Goal: Find specific page/section: Find specific page/section

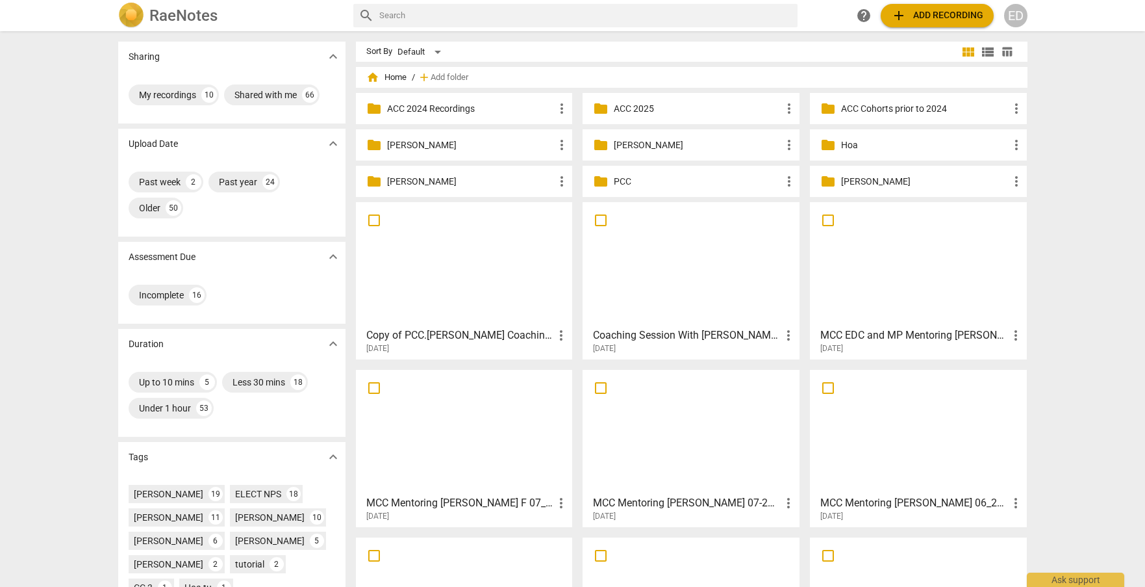
click at [459, 15] on input "text" at bounding box center [585, 15] width 413 height 21
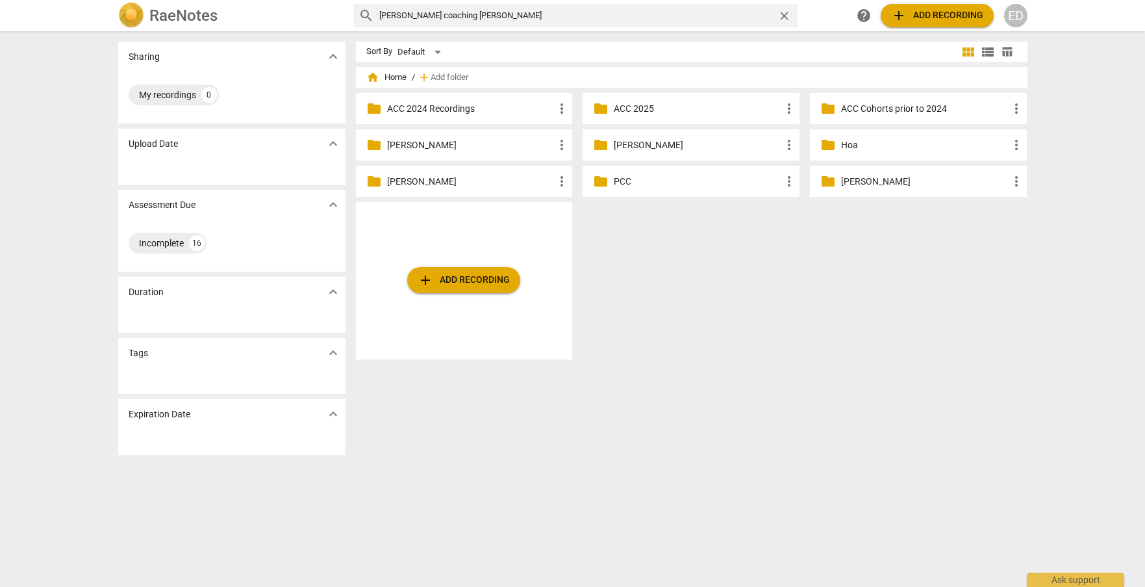
click at [395, 15] on input "matthew coaching talana" at bounding box center [575, 15] width 393 height 21
click at [520, 10] on input "mathew coaching talana" at bounding box center [575, 15] width 393 height 21
type input "mathew coaching talana"
click at [786, 18] on span "close" at bounding box center [785, 16] width 14 height 14
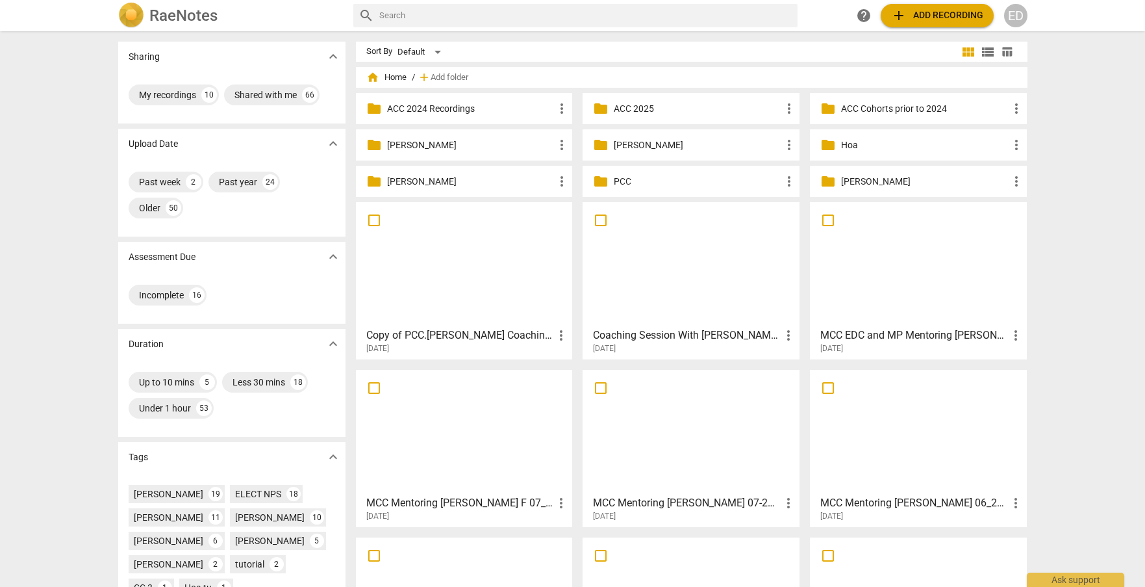
click at [1132, 109] on div "Sharing expand_more My recordings 10 Shared with me 66 Upload Date expand_more …" at bounding box center [572, 309] width 1145 height 554
click at [1020, 14] on div "ED" at bounding box center [1015, 15] width 23 height 23
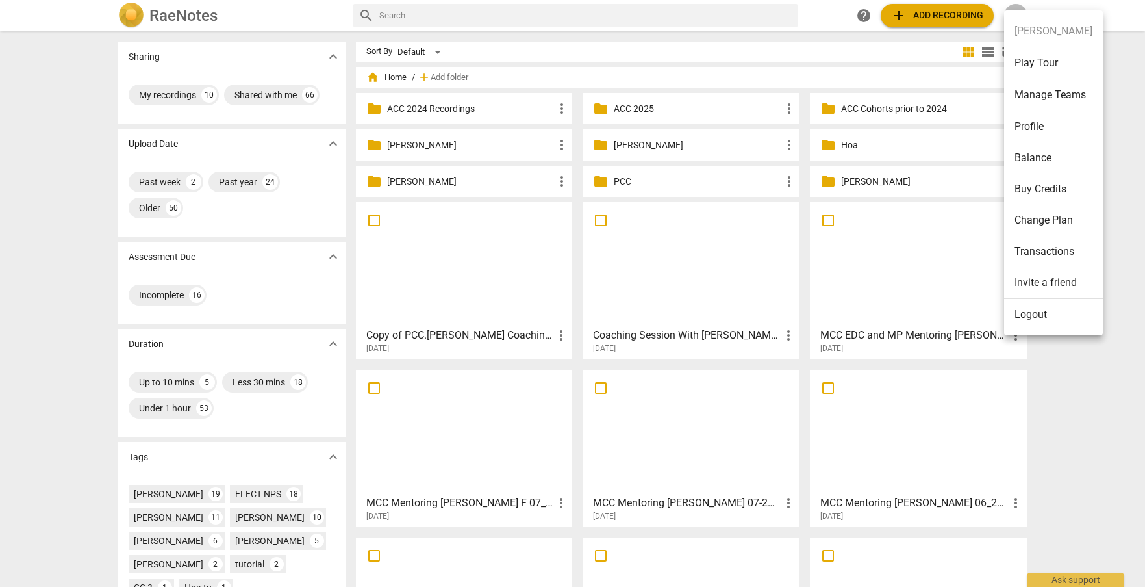
click at [1033, 326] on li "Logout" at bounding box center [1053, 314] width 99 height 31
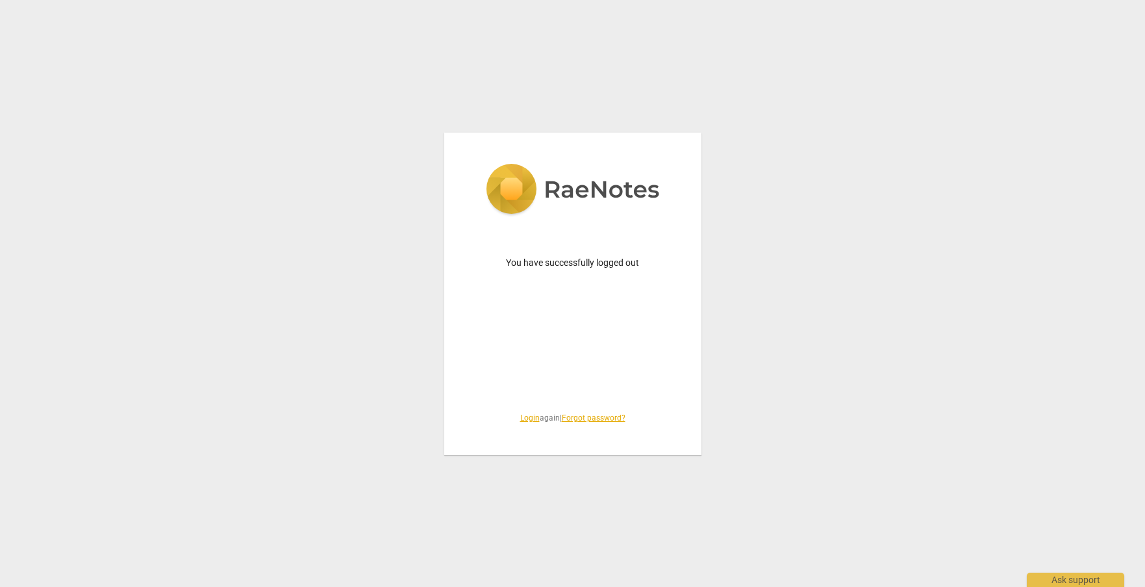
click at [524, 419] on link "Login" at bounding box center [529, 417] width 19 height 9
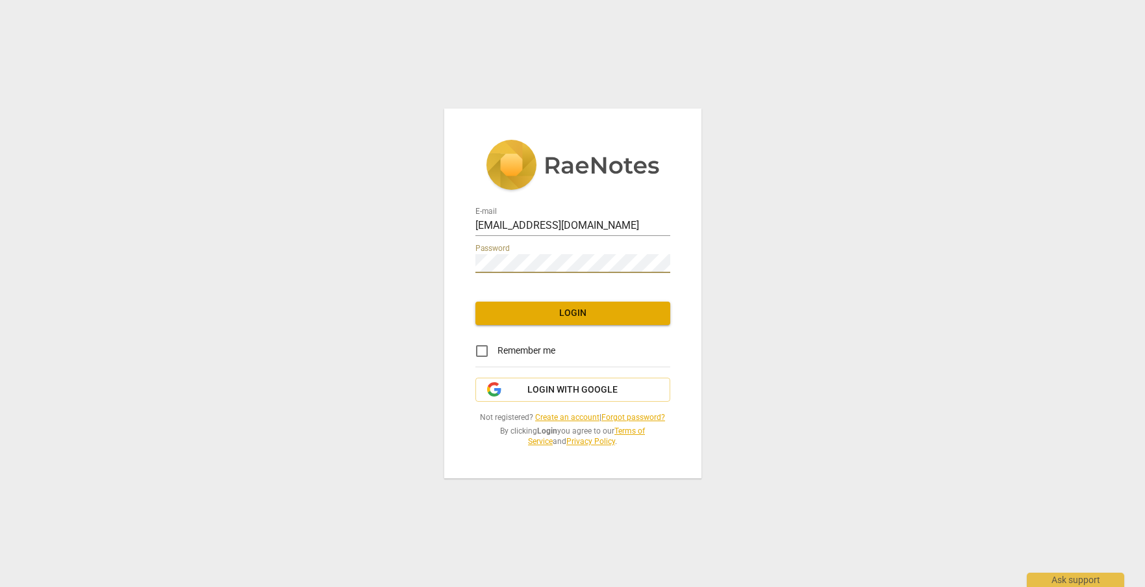
click at [456, 260] on div "E-mail edoticohen@schools.nyc.gov Password Login Remember me Login with Google …" at bounding box center [572, 293] width 257 height 369
click at [382, 274] on div "E-mail edoticohen@schools.nyc.gov Password Login Remember me Login with Google …" at bounding box center [572, 293] width 1145 height 587
click at [510, 316] on span "Login" at bounding box center [573, 313] width 174 height 13
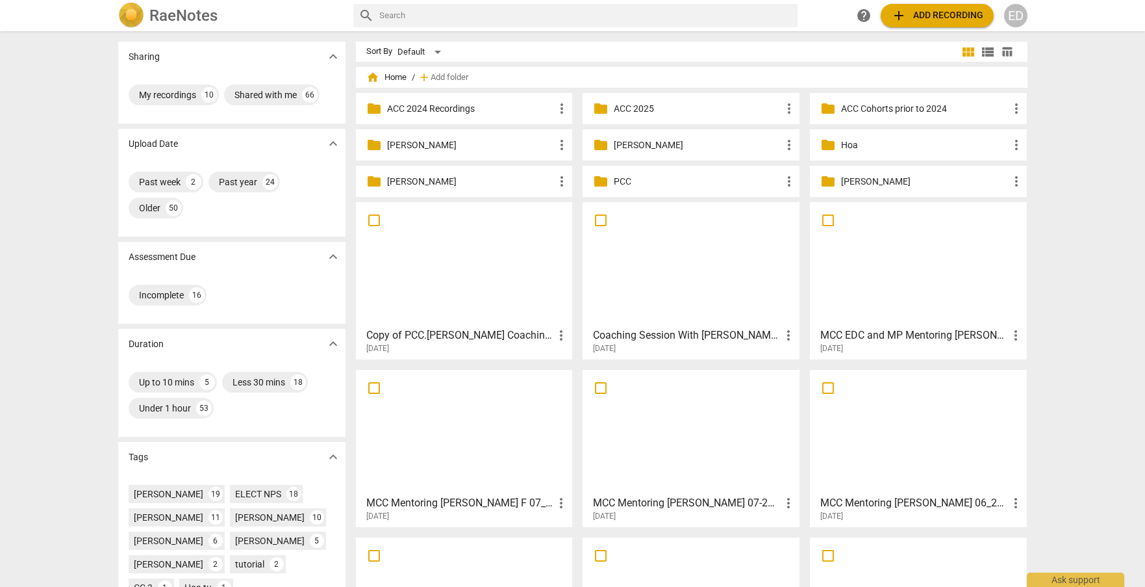
click at [494, 16] on input "text" at bounding box center [585, 15] width 413 height 21
click at [506, 15] on input "text" at bounding box center [585, 15] width 413 height 21
type input "matthew coaching talana"
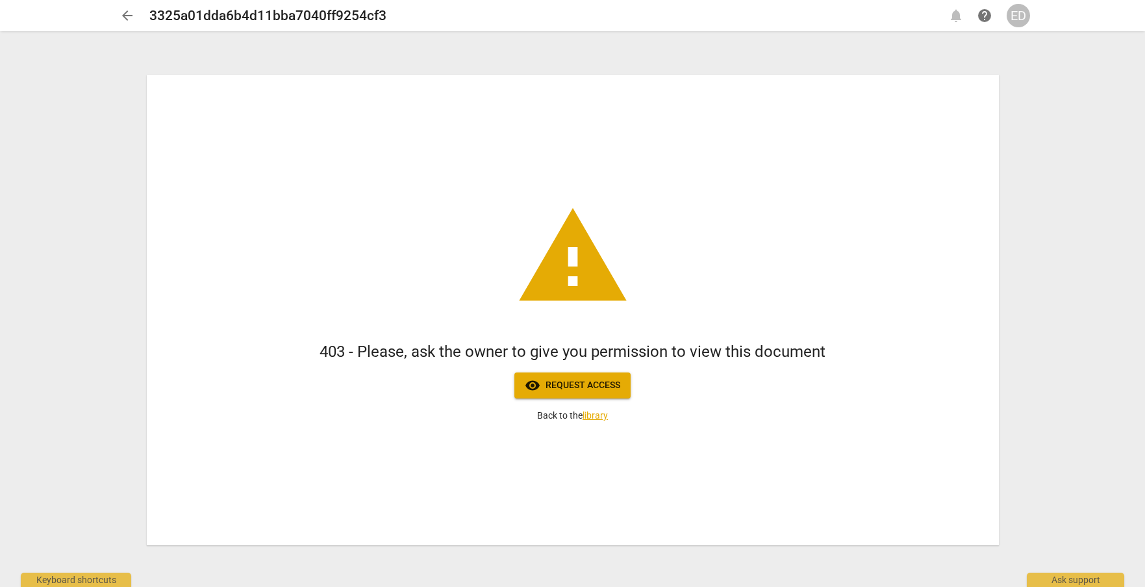
click at [1020, 17] on div "ED" at bounding box center [1018, 15] width 23 height 23
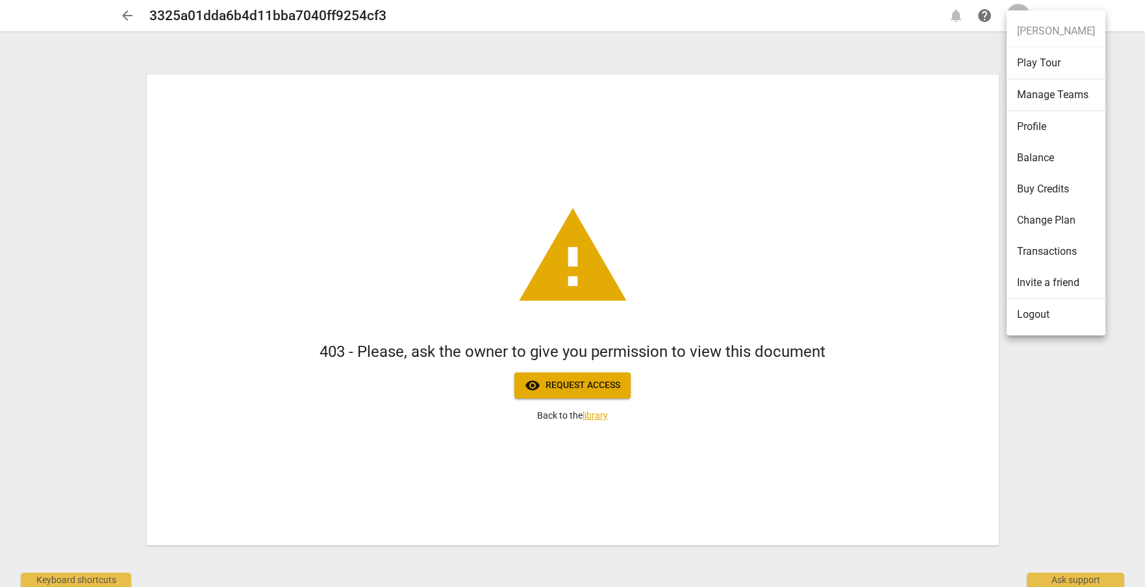
click at [592, 386] on div at bounding box center [572, 293] width 1145 height 587
